Goal: Navigation & Orientation: Go to known website

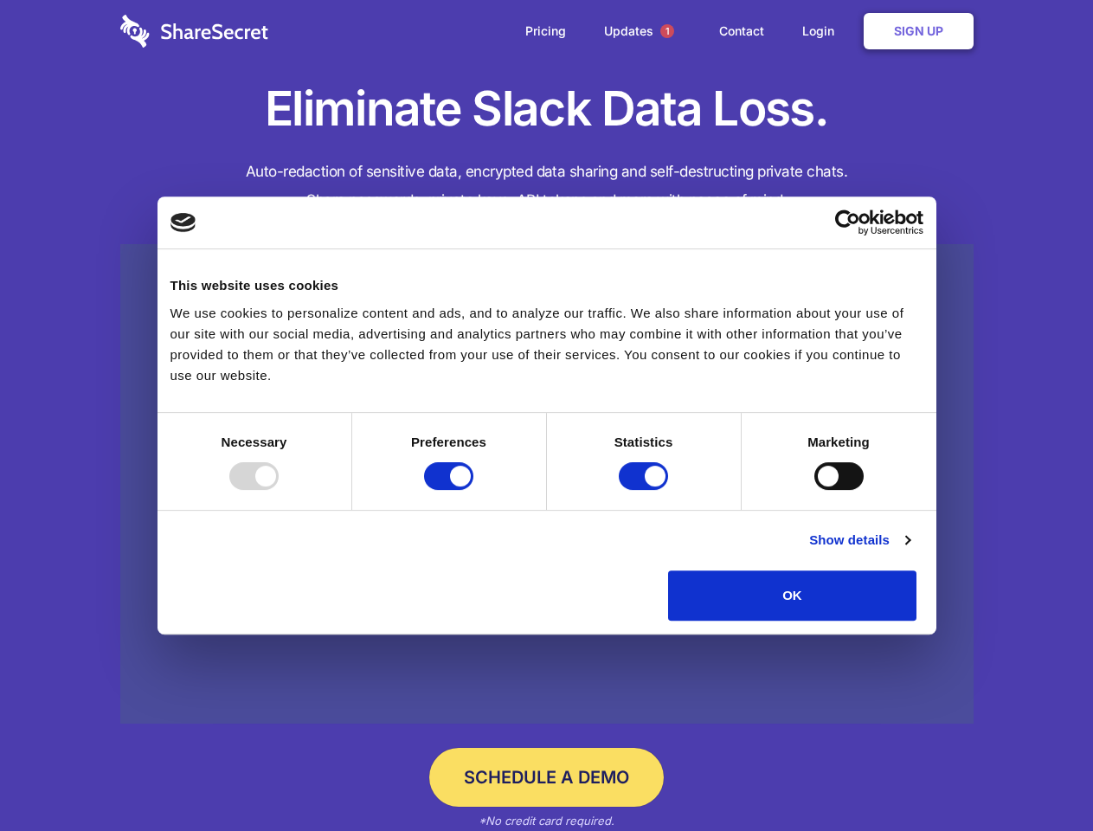
click at [279, 490] on div at bounding box center [253, 476] width 49 height 28
click at [473, 490] on input "Preferences" at bounding box center [448, 476] width 49 height 28
checkbox input "false"
click at [645, 490] on input "Statistics" at bounding box center [643, 476] width 49 height 28
checkbox input "false"
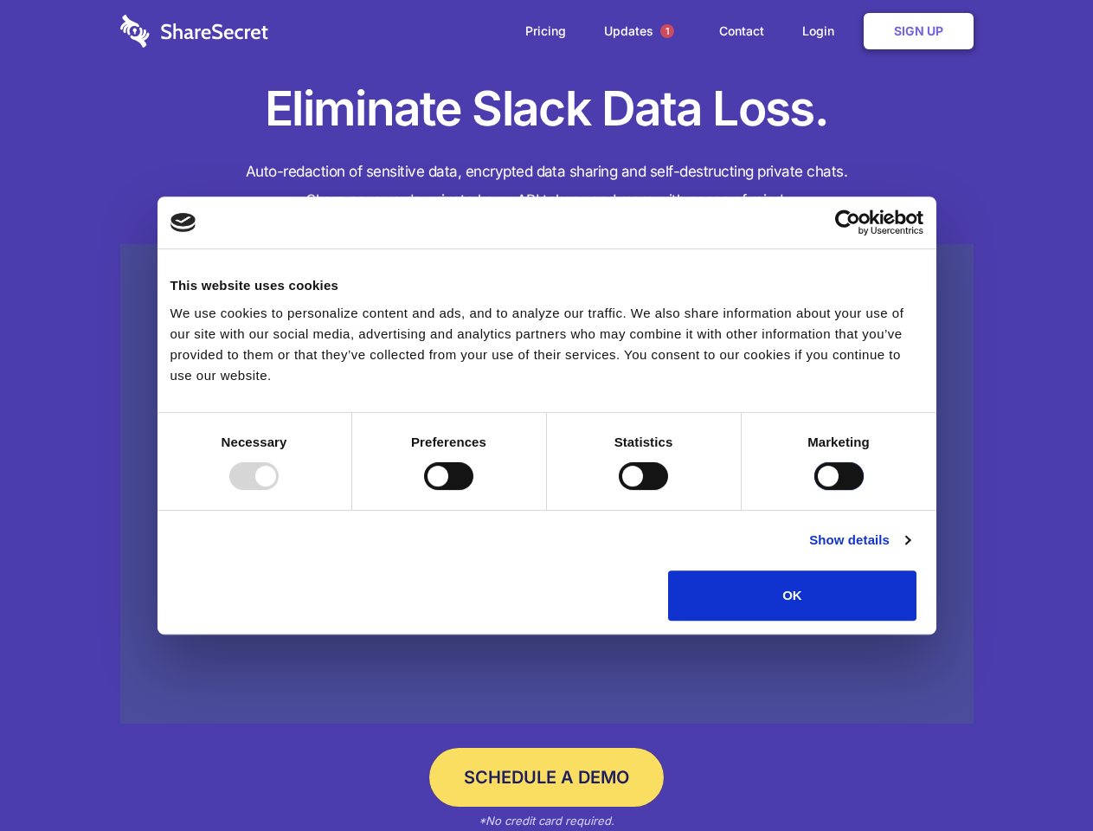
click at [814, 490] on input "Marketing" at bounding box center [838, 476] width 49 height 28
checkbox input "true"
